Goal: Task Accomplishment & Management: Complete application form

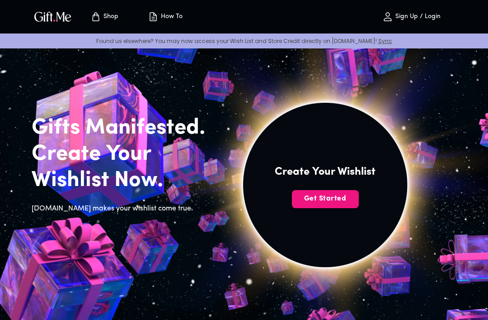
click at [339, 198] on span "Get Started" at bounding box center [325, 199] width 67 height 10
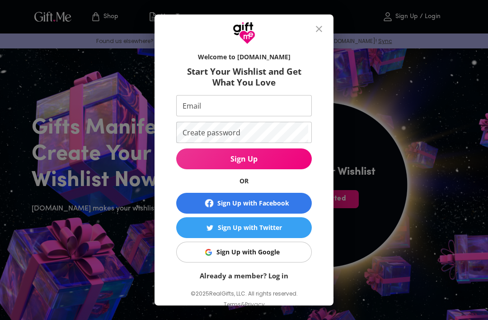
click at [283, 252] on span "Sign Up with Google" at bounding box center [242, 252] width 124 height 10
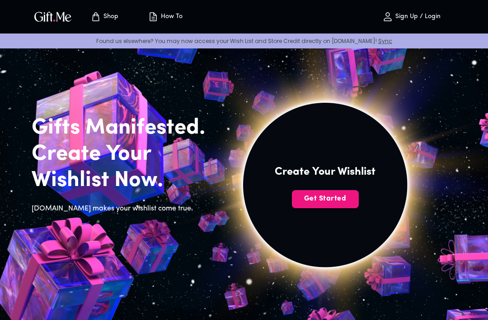
click at [334, 204] on button "Get Started" at bounding box center [325, 199] width 67 height 18
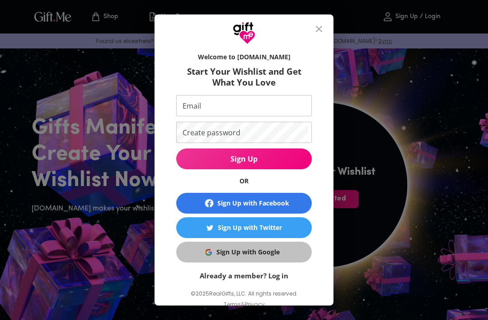
click at [196, 249] on span "Sign Up with Google" at bounding box center [242, 252] width 124 height 10
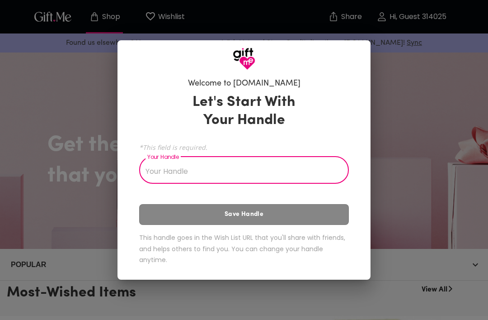
click at [239, 175] on input "Your Handle" at bounding box center [239, 170] width 200 height 25
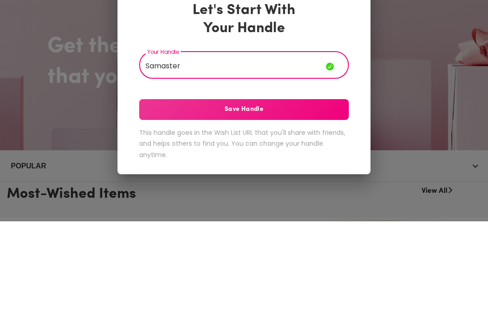
type input "Samaster"
click at [318, 203] on span "Save Handle" at bounding box center [244, 208] width 210 height 10
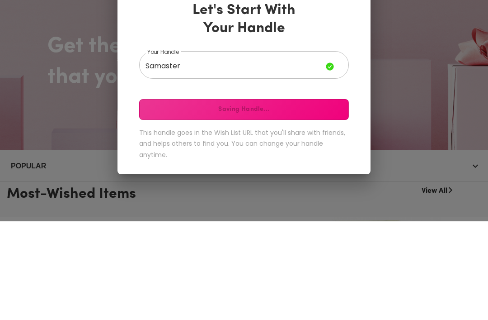
scroll to position [99, 0]
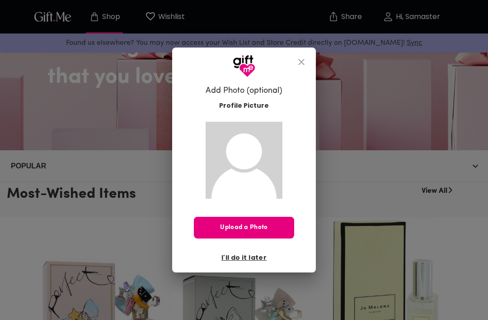
click at [250, 262] on span "I'll do it later" at bounding box center [244, 257] width 45 height 10
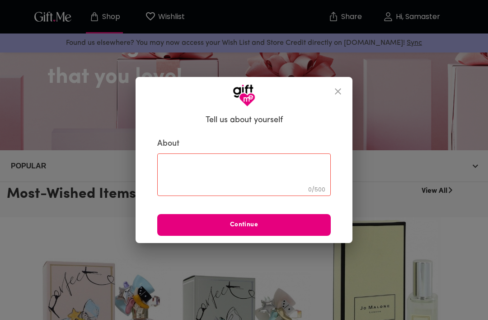
click at [339, 97] on icon "close" at bounding box center [338, 91] width 11 height 11
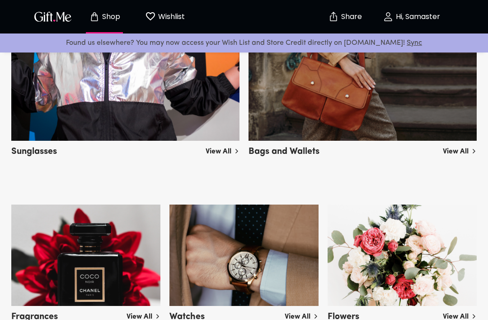
scroll to position [648, 0]
